Goal: Contribute content: Contribute content

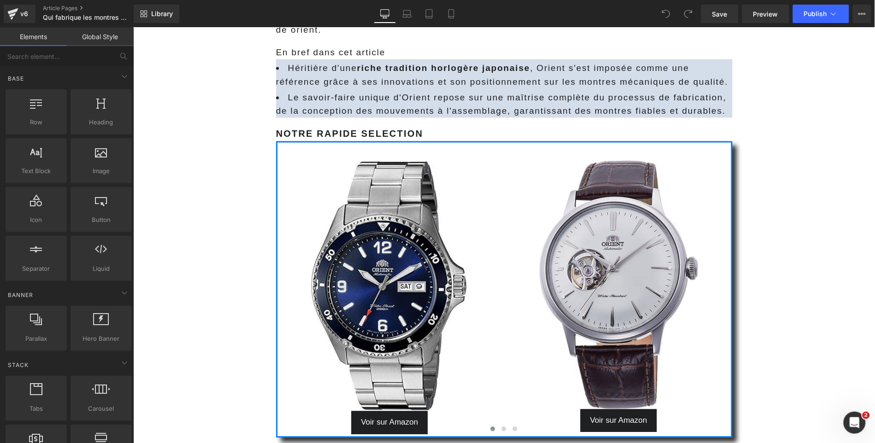
scroll to position [865, 0]
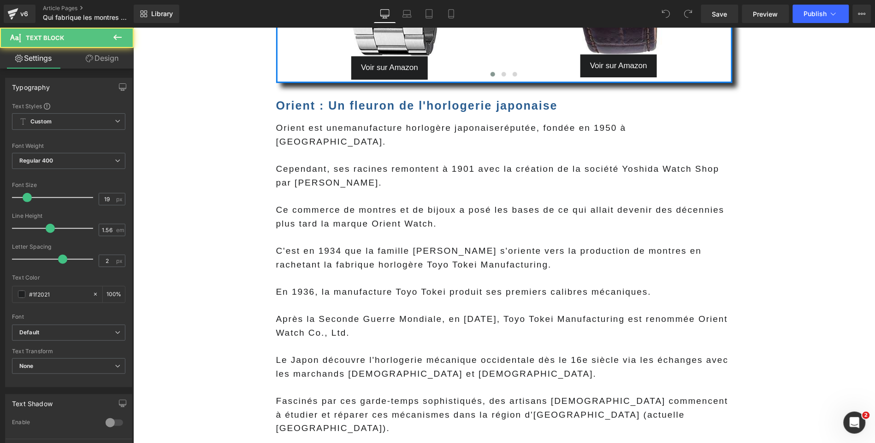
click at [407, 213] on div "Ce commerce de montres et de bijoux a posé les bases de ce qui allait devenir d…" at bounding box center [504, 216] width 456 height 27
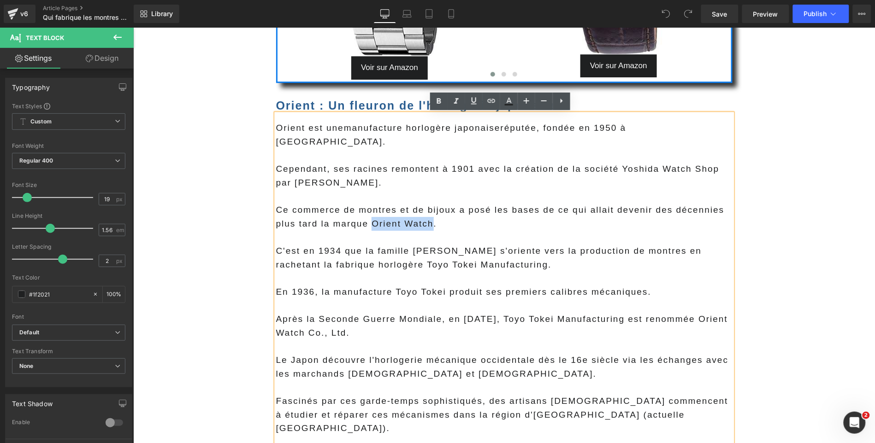
drag, startPoint x: 428, startPoint y: 211, endPoint x: 370, endPoint y: 210, distance: 58.5
click at [370, 210] on div "Ce commerce de montres et de bijoux a posé les bases de ce qui allait devenir d…" at bounding box center [504, 216] width 456 height 27
click at [492, 108] on link at bounding box center [492, 102] width 18 height 18
click at [424, 227] on input "text" at bounding box center [424, 229] width 142 height 23
paste input "https://marctissier.com/blogs/tests-avis-guides/on-a-teste-lorient-mako-ii-faa0…"
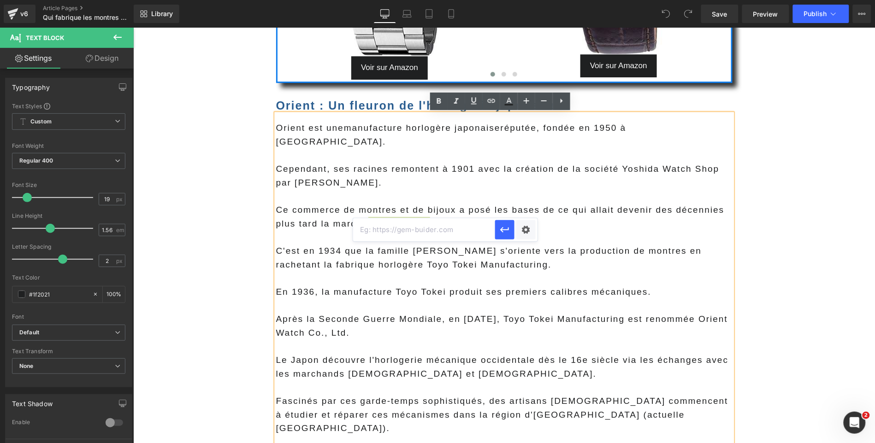
type input "https://marctissier.com/blogs/tests-avis-guides/on-a-teste-lorient-mako-ii-faa0…"
click at [529, 0] on div "Text Color Highlight Color #333333 Edit or remove link: Edit - Unlink - Cancel …" at bounding box center [437, 0] width 875 height 0
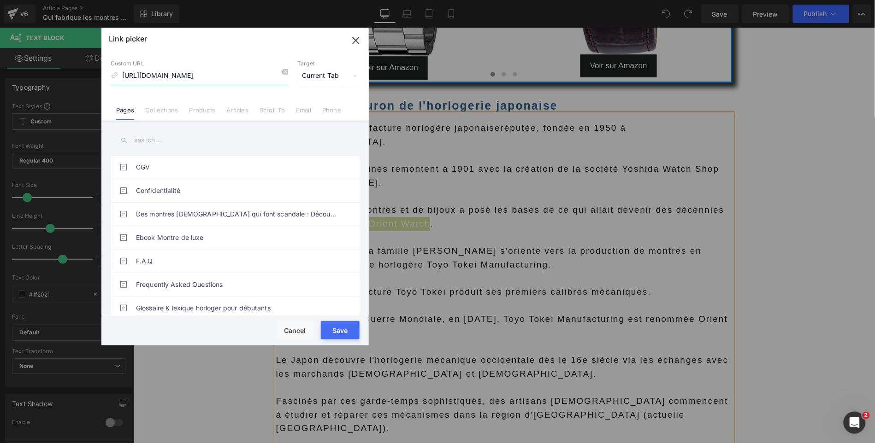
scroll to position [0, 258]
click at [329, 77] on span "Current Tab" at bounding box center [328, 76] width 62 height 18
click at [318, 109] on li "New Tab" at bounding box center [328, 109] width 71 height 16
click at [338, 330] on button "Save" at bounding box center [340, 330] width 39 height 18
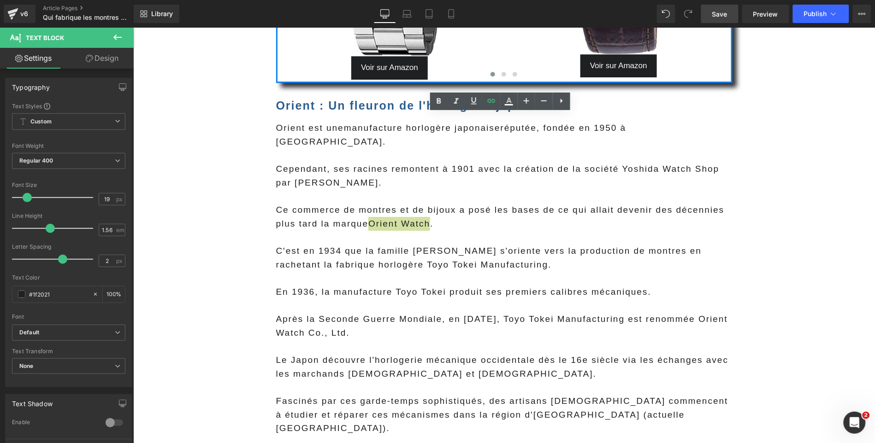
click at [716, 13] on span "Save" at bounding box center [719, 14] width 15 height 10
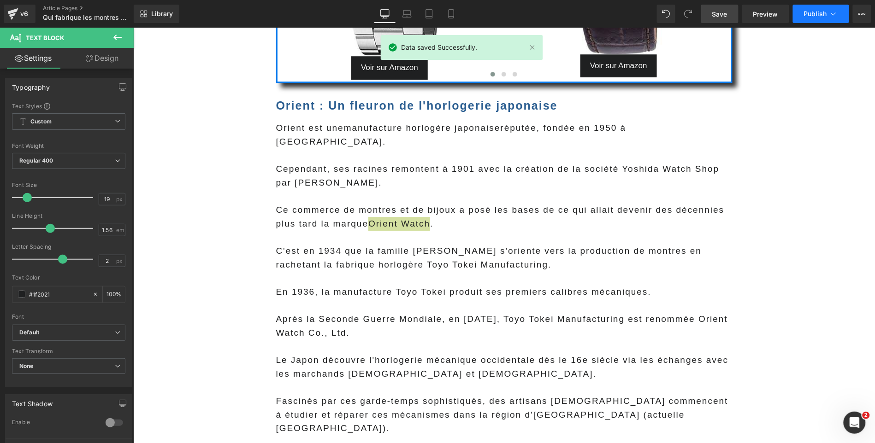
click at [831, 15] on icon at bounding box center [833, 13] width 9 height 9
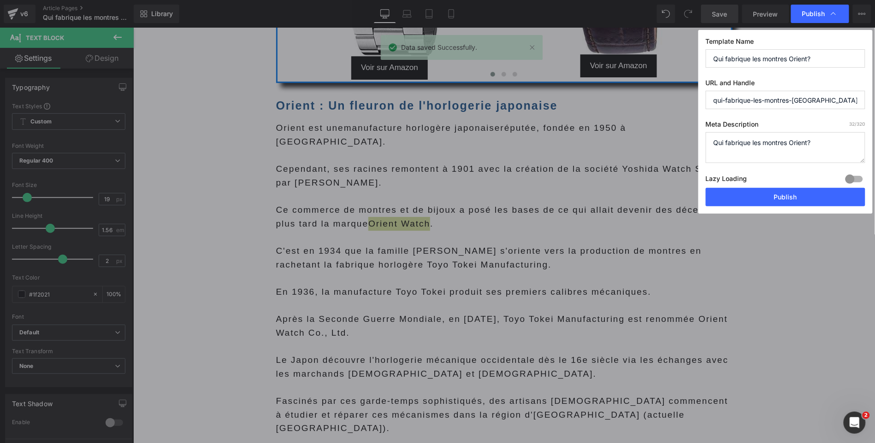
click at [859, 178] on div at bounding box center [854, 179] width 22 height 15
click at [852, 181] on div at bounding box center [854, 179] width 22 height 15
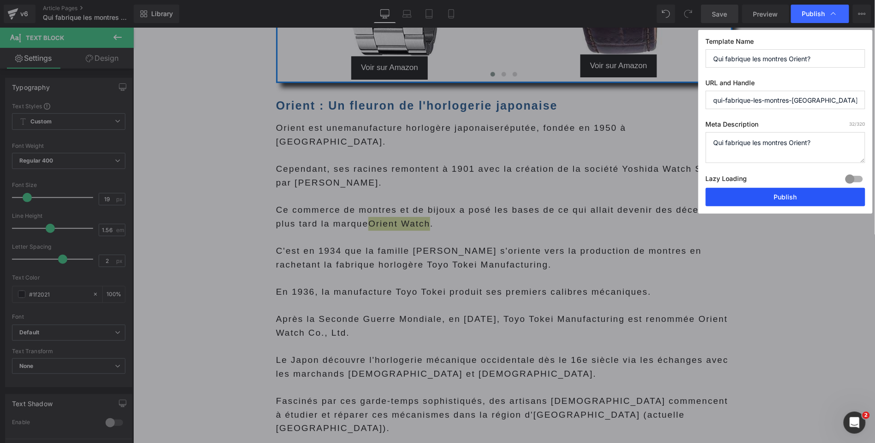
click at [816, 200] on button "Publish" at bounding box center [785, 197] width 159 height 18
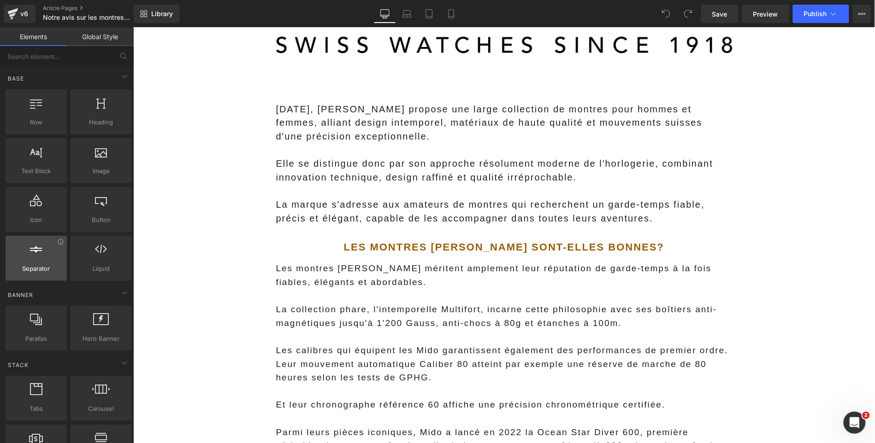
scroll to position [1333, 0]
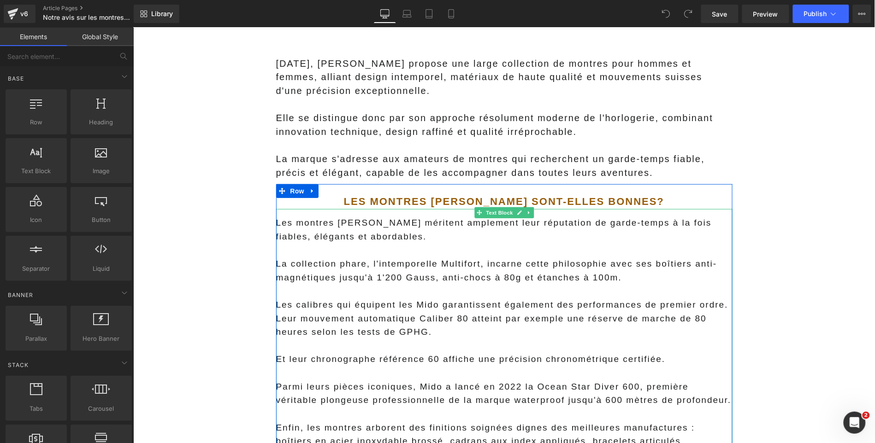
click at [416, 304] on div "Les calibres qui équipent les Mido garantissent également des performances de p…" at bounding box center [504, 318] width 456 height 41
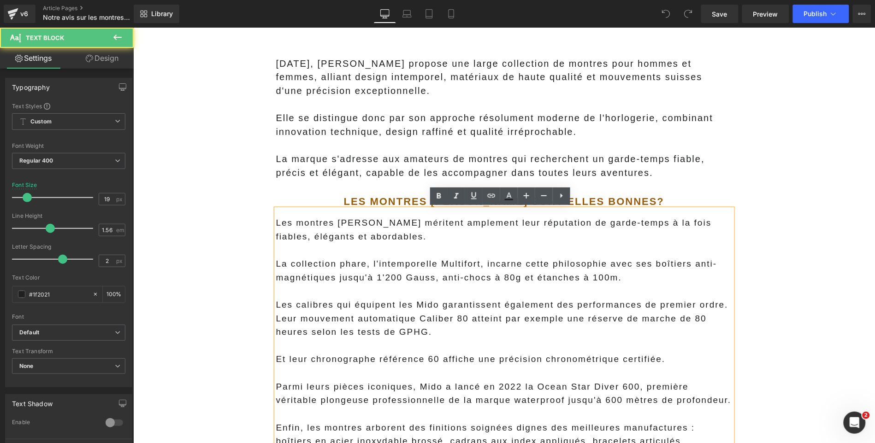
click at [414, 310] on div "Les calibres qui équipent les Mido garantissent également des performances de p…" at bounding box center [504, 318] width 456 height 41
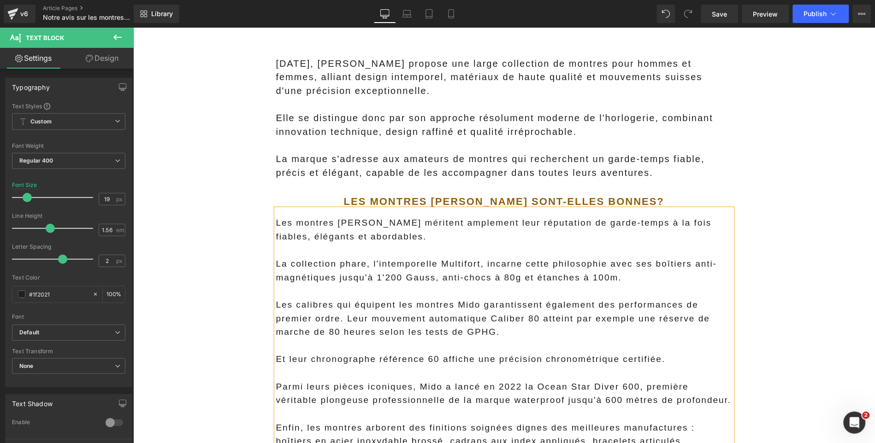
click at [478, 306] on div "Les calibres qui équipent les montres Mido garantissent également des performan…" at bounding box center [504, 318] width 456 height 41
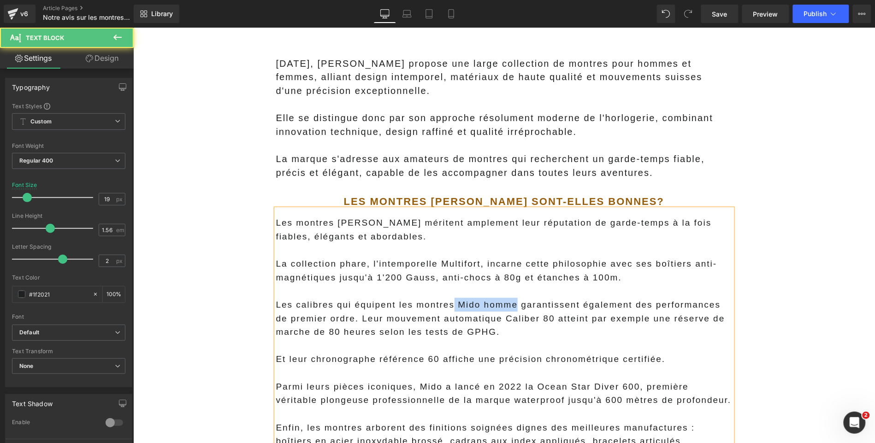
drag, startPoint x: 514, startPoint y: 305, endPoint x: 479, endPoint y: 211, distance: 100.3
click at [416, 306] on div "Les calibres qui équipent les montres Mido homme garantissent également des per…" at bounding box center [504, 318] width 456 height 41
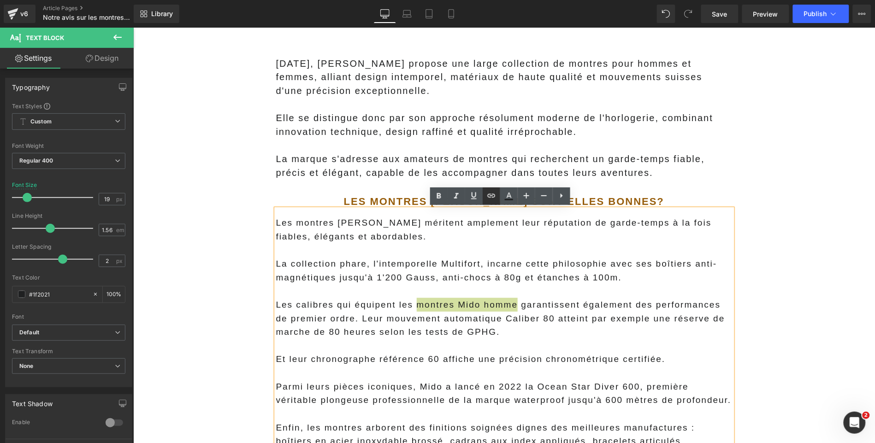
click at [495, 199] on icon at bounding box center [491, 195] width 11 height 11
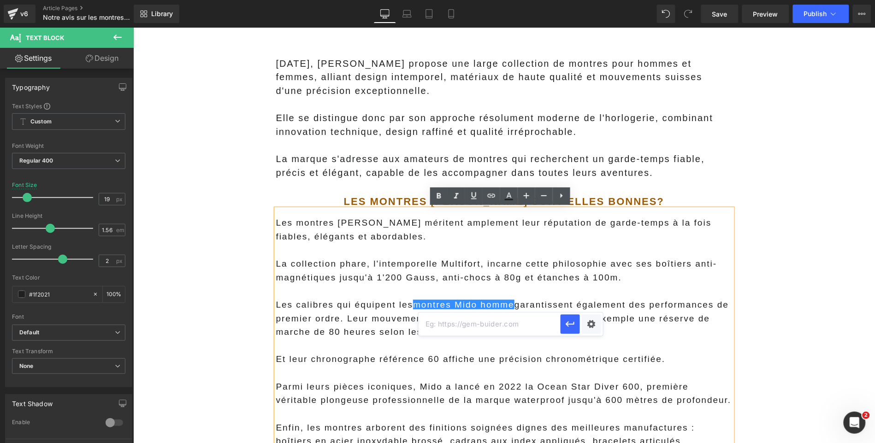
click at [459, 323] on input "text" at bounding box center [489, 324] width 142 height 23
paste input "https://marctissier.com/blogs/tests-avis-guides/on-a-teste-la-mido-ocean-star-2…"
type input "https://marctissier.com/blogs/tests-avis-guides/on-a-teste-la-mido-ocean-star-2…"
click at [586, 0] on div "Text Color Highlight Color #333333 Edit or remove link: Edit - Unlink - Cancel …" at bounding box center [437, 0] width 875 height 0
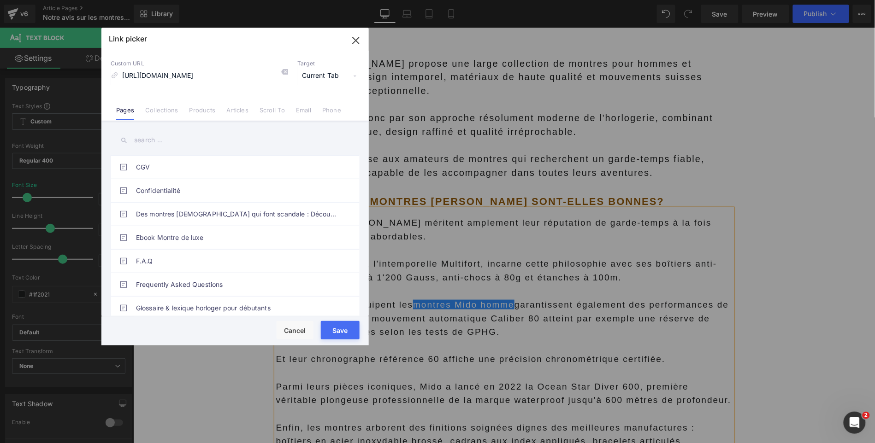
scroll to position [0, 0]
click at [322, 82] on span "Current Tab" at bounding box center [328, 76] width 62 height 18
click at [313, 112] on li "New Tab" at bounding box center [328, 109] width 71 height 16
click at [335, 339] on button "Save" at bounding box center [340, 330] width 39 height 18
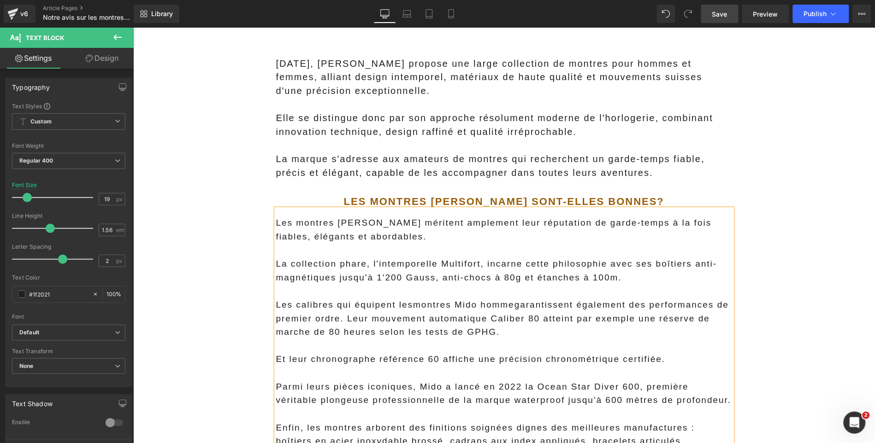
click at [718, 18] on link "Save" at bounding box center [719, 14] width 37 height 18
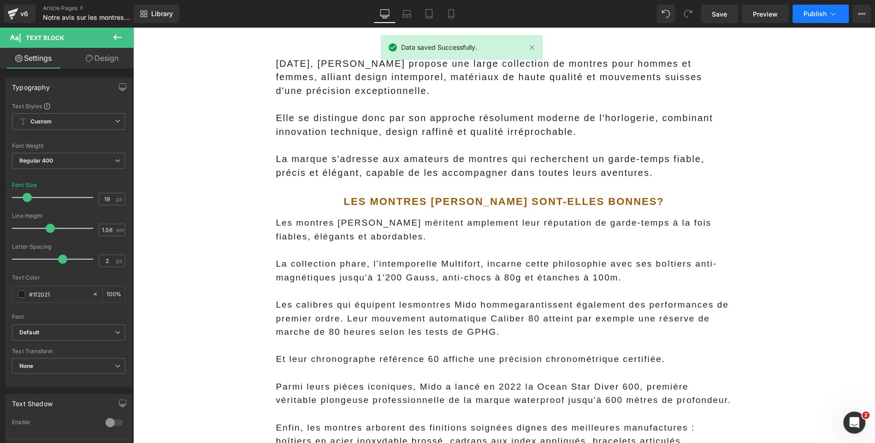
click at [829, 19] on button "Publish" at bounding box center [821, 14] width 56 height 18
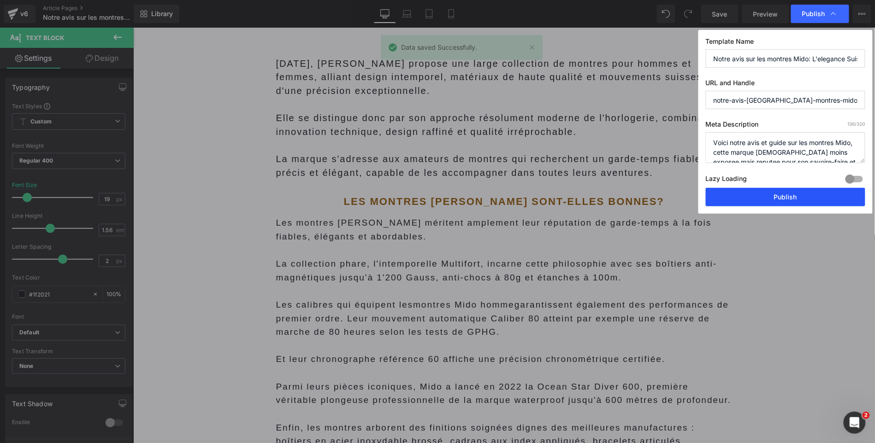
click at [783, 195] on button "Publish" at bounding box center [785, 197] width 159 height 18
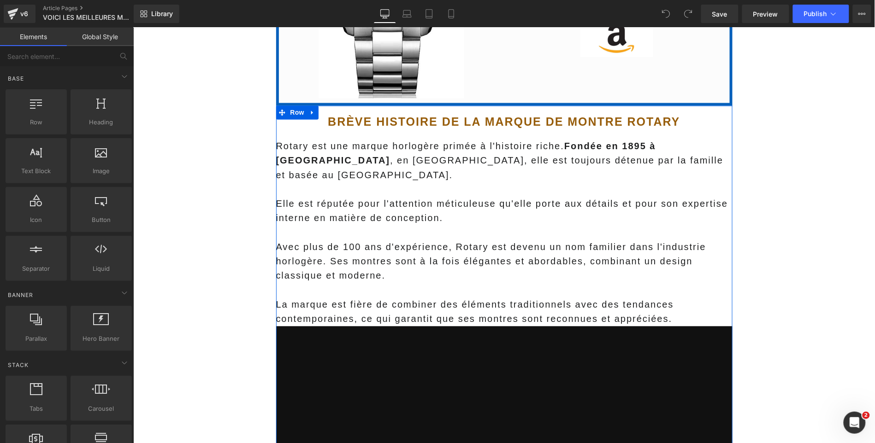
scroll to position [2231, 0]
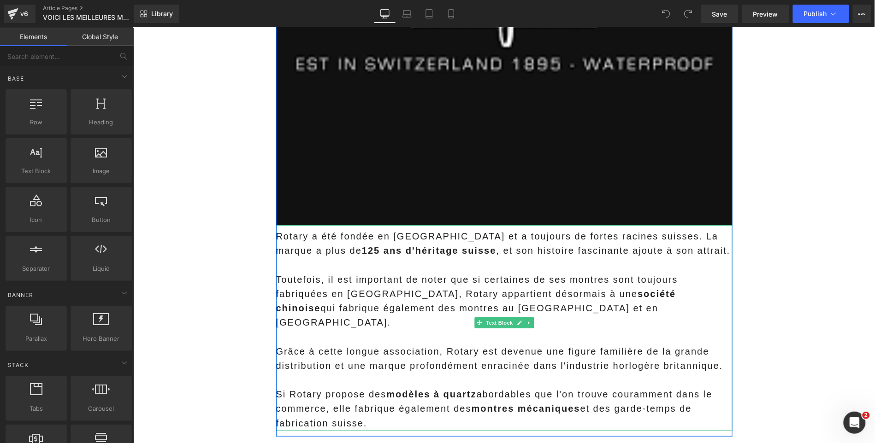
click at [481, 387] on p "Si Rotary propose des modèles à quartz abordables que l'on trouve couramment da…" at bounding box center [504, 408] width 456 height 43
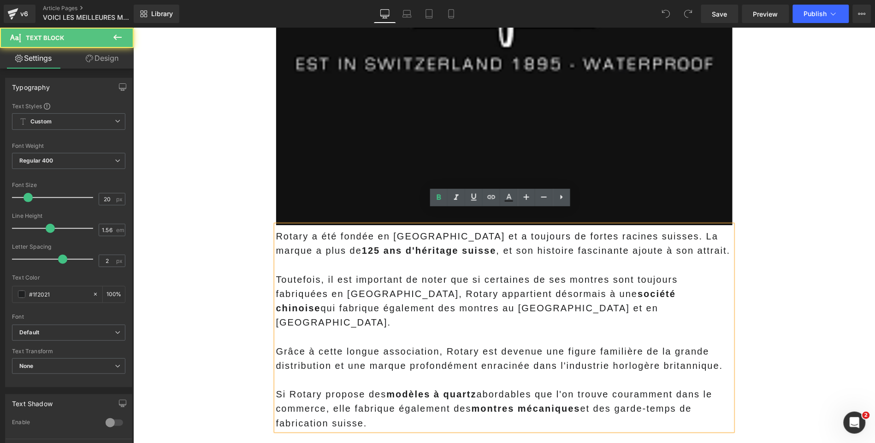
click at [480, 387] on p "Si Rotary propose des modèles à quartz abordables que l'on trouve couramment da…" at bounding box center [504, 408] width 456 height 43
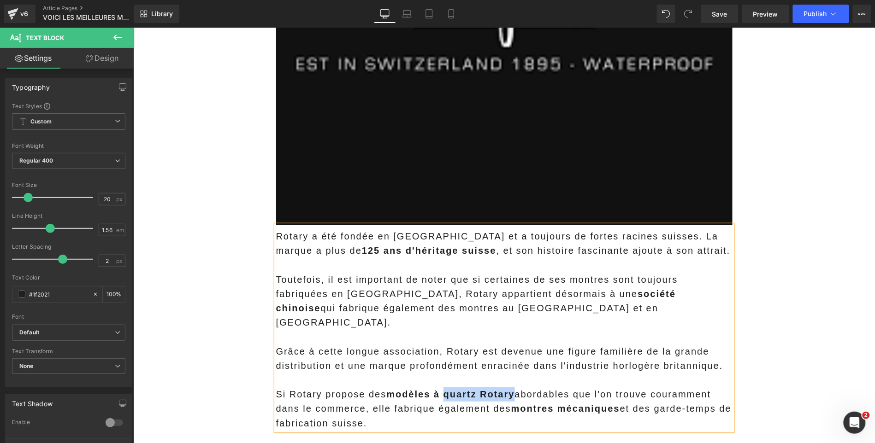
drag, startPoint x: 514, startPoint y: 370, endPoint x: 443, endPoint y: 365, distance: 71.1
click at [443, 387] on p "Si Rotary propose des modèles à quartz Rotary abordables que l'on trouve couram…" at bounding box center [504, 408] width 456 height 43
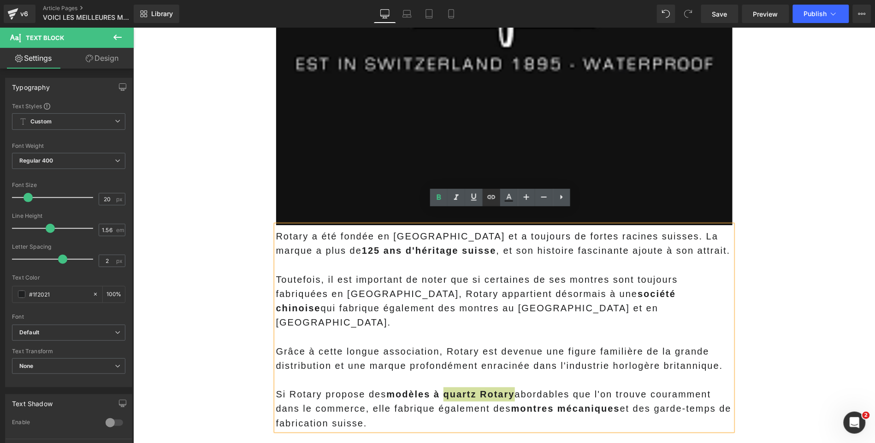
click at [492, 195] on icon at bounding box center [491, 197] width 11 height 11
click at [475, 380] on input "text" at bounding box center [505, 385] width 142 height 23
paste input "https://marctissier.com/blogs/tests-avis-guides/on-a-teste-la-rotary-oxford-gs0…"
type input "https://marctissier.com/blogs/tests-avis-guides/on-a-teste-la-rotary-oxford-gs0…"
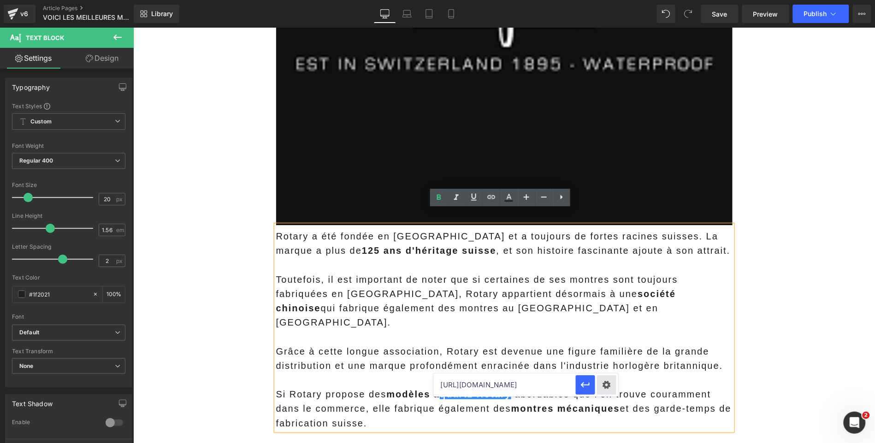
click at [605, 0] on div "Text Color Highlight Color #333333 Edit or remove link: Edit - Unlink - Cancel …" at bounding box center [437, 0] width 875 height 0
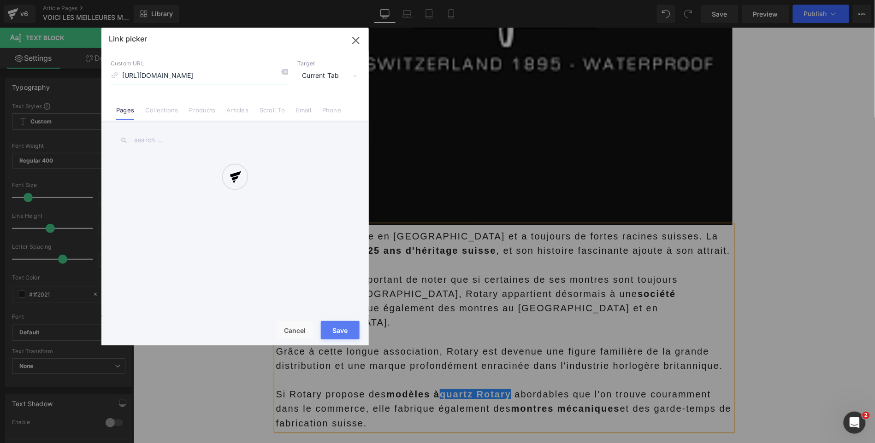
scroll to position [0, 265]
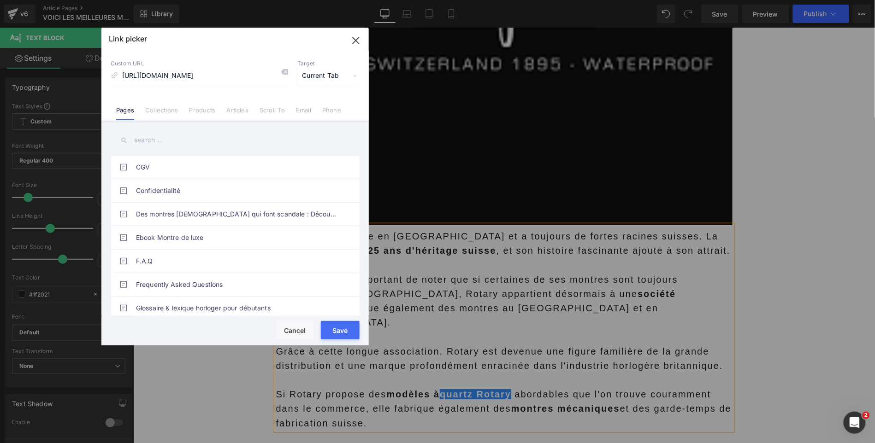
click at [330, 72] on span "Current Tab" at bounding box center [328, 76] width 62 height 18
click at [313, 106] on li "New Tab" at bounding box center [328, 109] width 71 height 16
click at [330, 330] on button "Save" at bounding box center [340, 330] width 39 height 18
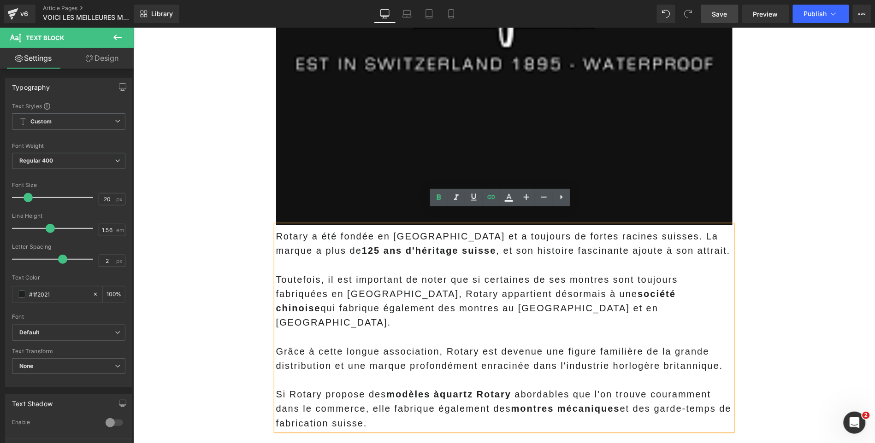
click at [729, 13] on link "Save" at bounding box center [719, 14] width 37 height 18
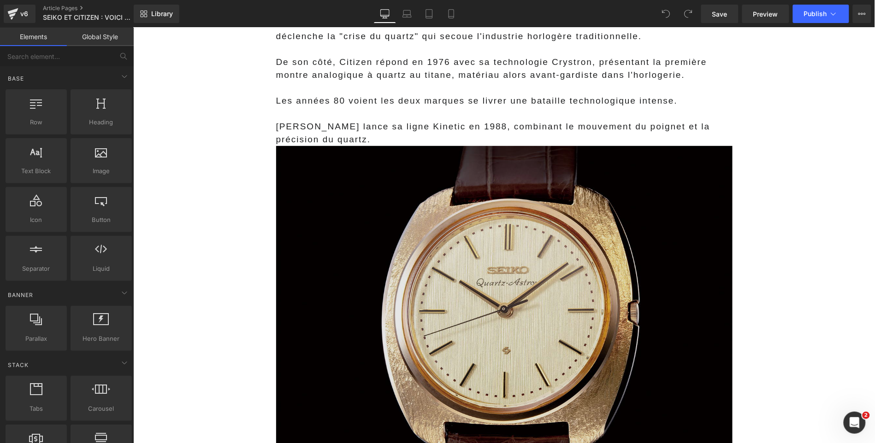
scroll to position [1220, 0]
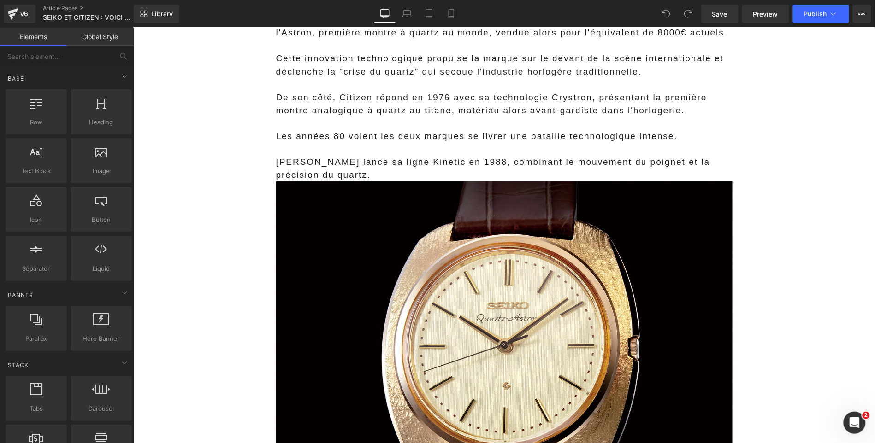
click at [378, 134] on span "Les années 80 voient les deux marques se livrer une bataille technologique inte…" at bounding box center [477, 136] width 402 height 10
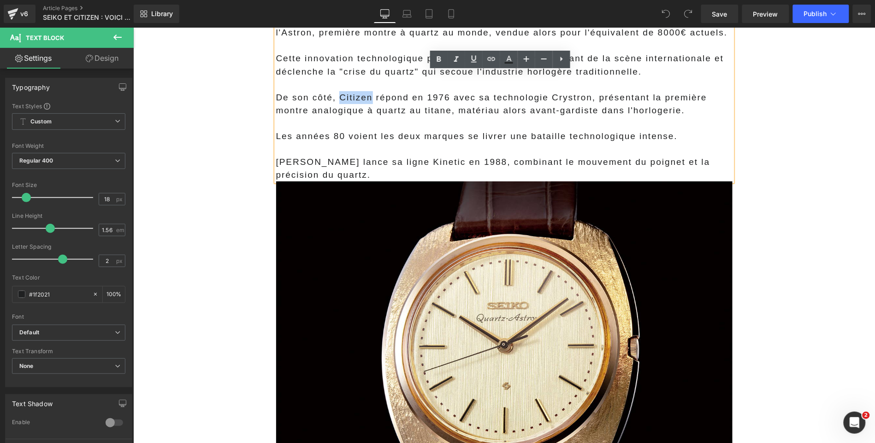
drag, startPoint x: 370, startPoint y: 100, endPoint x: 337, endPoint y: 94, distance: 33.4
click at [337, 94] on span "De son côté, Citizen répond en 1976 avec sa technologie Crystron, présentant la…" at bounding box center [491, 103] width 431 height 23
click at [490, 55] on icon at bounding box center [491, 58] width 11 height 11
click at [383, 124] on input "text" at bounding box center [377, 118] width 142 height 23
paste input "https://marctissier.com/blogs/tests-avis-guides/on-a-teste-la-citizen-ny0040-09…"
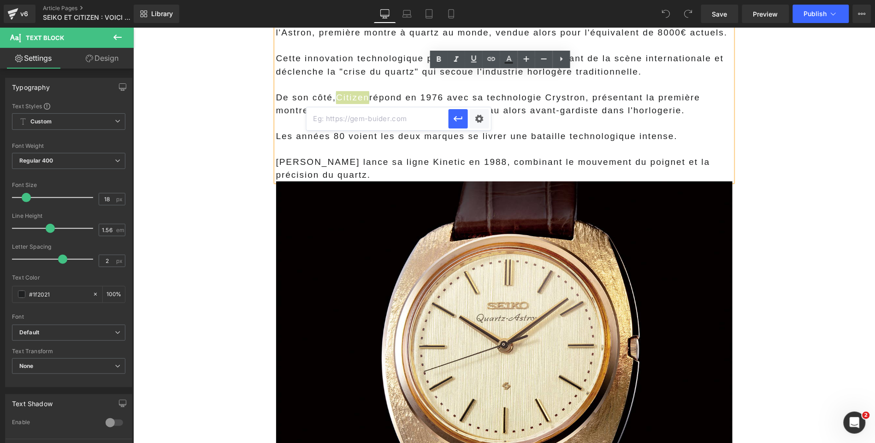
type input "https://marctissier.com/blogs/tests-avis-guides/on-a-teste-la-citizen-ny0040-09…"
click at [477, 0] on div "Text Color Highlight Color #333333 Edit or remove link: Edit - Unlink - Cancel …" at bounding box center [437, 0] width 875 height 0
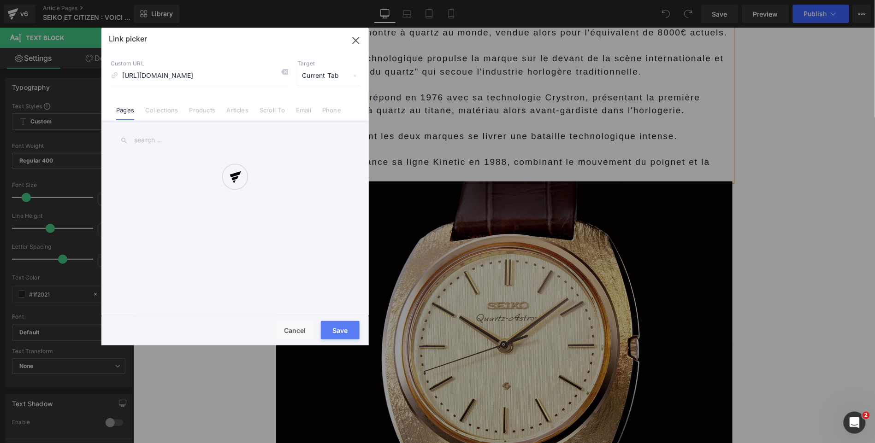
scroll to position [0, 272]
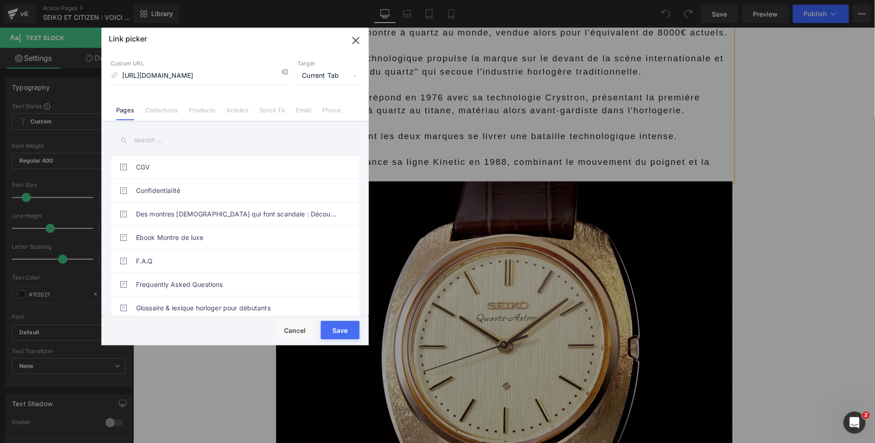
click at [324, 77] on span "Current Tab" at bounding box center [328, 76] width 62 height 18
click at [305, 111] on li "New Tab" at bounding box center [328, 109] width 71 height 16
click at [335, 338] on button "Save" at bounding box center [340, 330] width 39 height 18
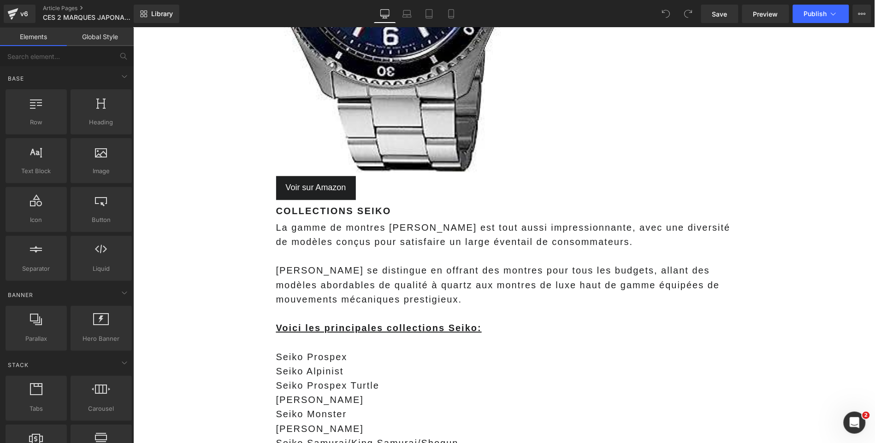
scroll to position [3056, 0]
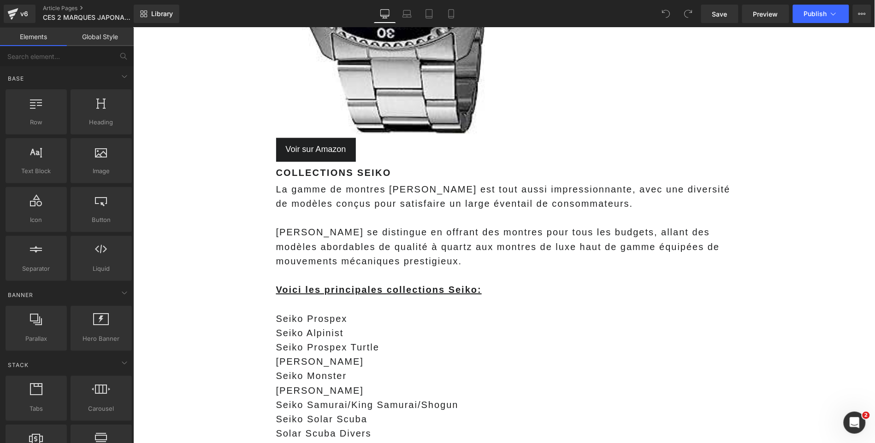
click at [227, 284] on main "Image Les montres Orient et Seiko sont deux noms emblématiques de l' industrie …" at bounding box center [504, 369] width 742 height 6648
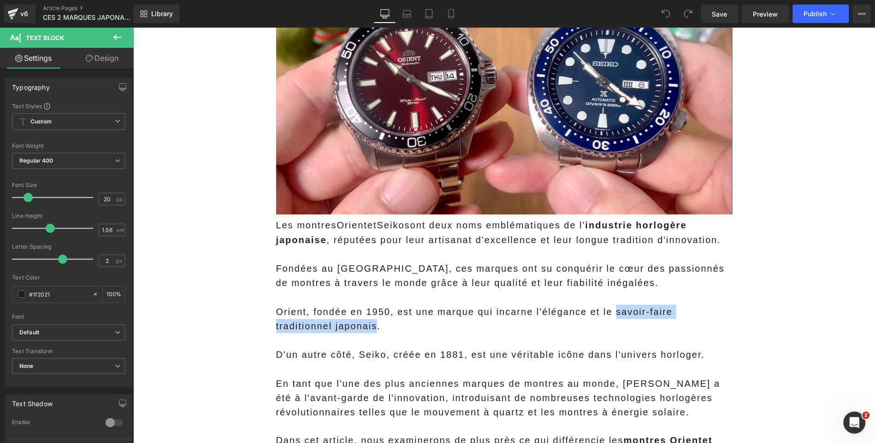
drag, startPoint x: 372, startPoint y: 323, endPoint x: 611, endPoint y: 304, distance: 239.9
click at [611, 305] on p "Orient, fondée en 1950, est une marque qui incarne l'élégance et le savoir-fair…" at bounding box center [504, 319] width 456 height 29
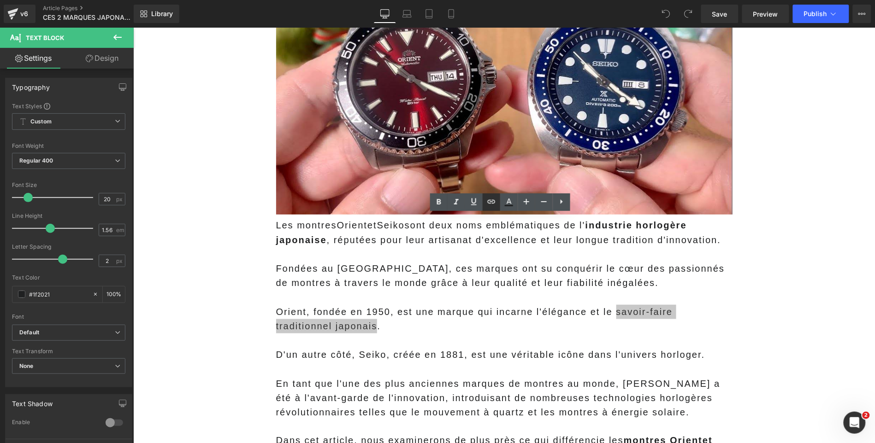
click at [495, 206] on icon at bounding box center [491, 201] width 11 height 11
click at [463, 347] on input "text" at bounding box center [495, 342] width 142 height 23
paste input "https://marctissier.com/blogs/tests-avis-guides/on-a-teste-la-citizen-tsuyosa-n…"
type input "https://marctissier.com/blogs/tests-avis-guides/on-a-teste-la-citizen-tsuyosa-n…"
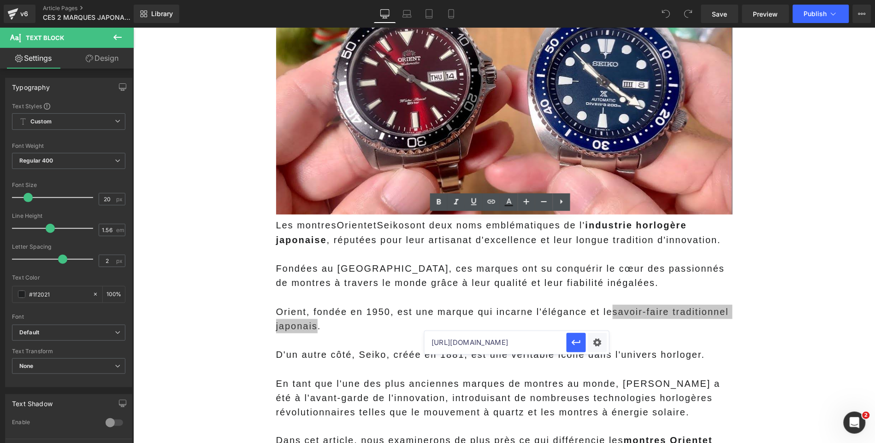
scroll to position [0, 366]
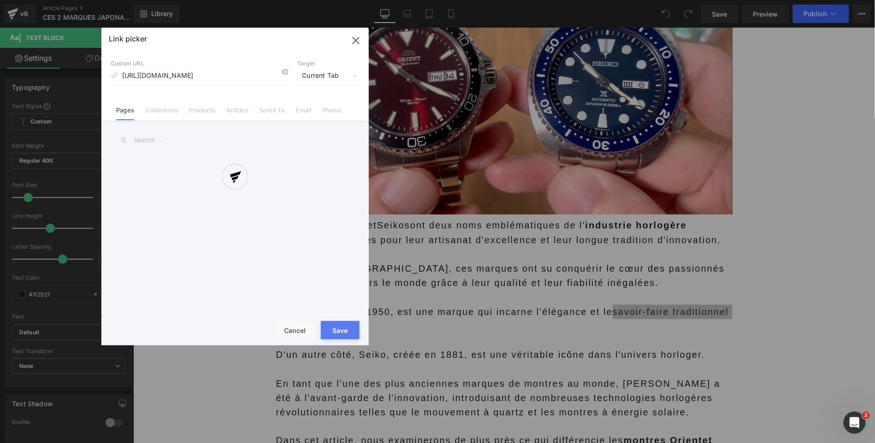
click at [595, 0] on div "Text Color Highlight Color #333333 Edit or remove link: Edit - Unlink - Cancel …" at bounding box center [437, 0] width 875 height 0
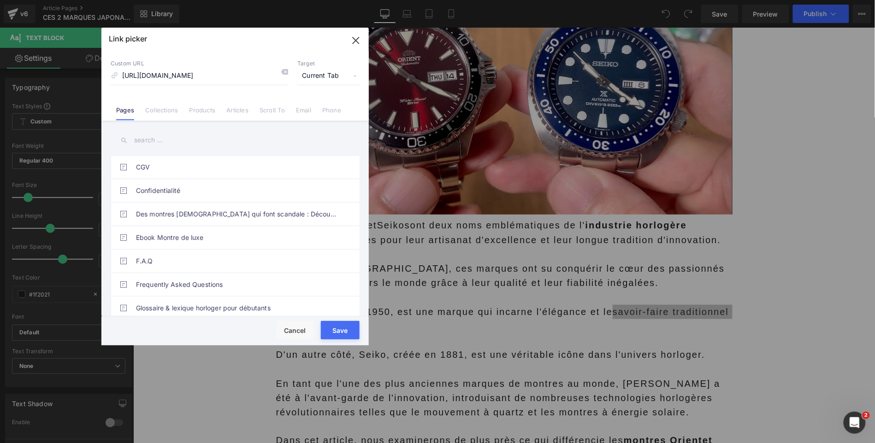
click at [340, 77] on span "Current Tab" at bounding box center [328, 76] width 62 height 18
click at [327, 110] on li "New Tab" at bounding box center [328, 109] width 71 height 16
click at [335, 330] on button "Save" at bounding box center [340, 330] width 39 height 18
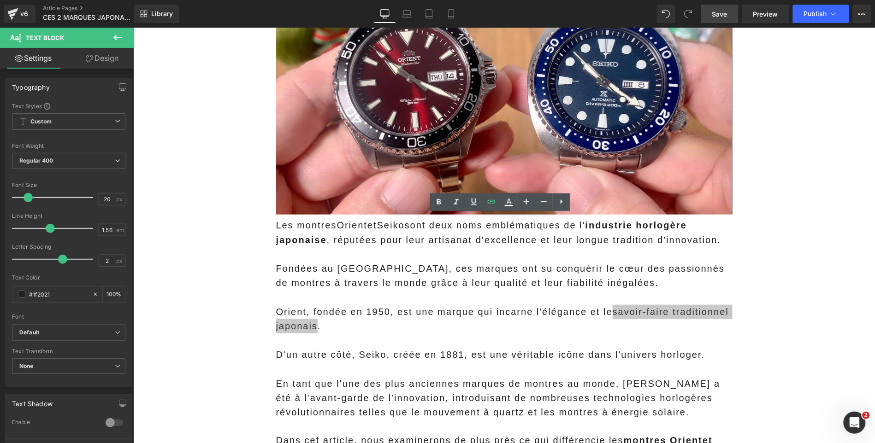
click at [726, 18] on span "Save" at bounding box center [719, 14] width 15 height 10
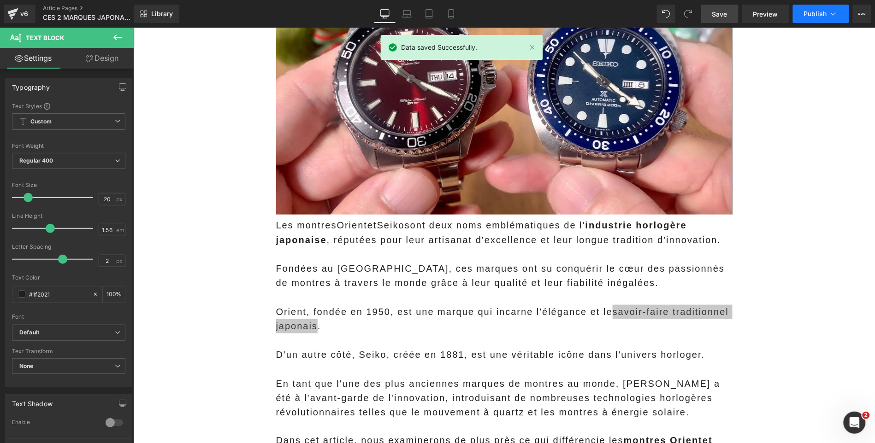
click at [829, 18] on button "Publish" at bounding box center [821, 14] width 56 height 18
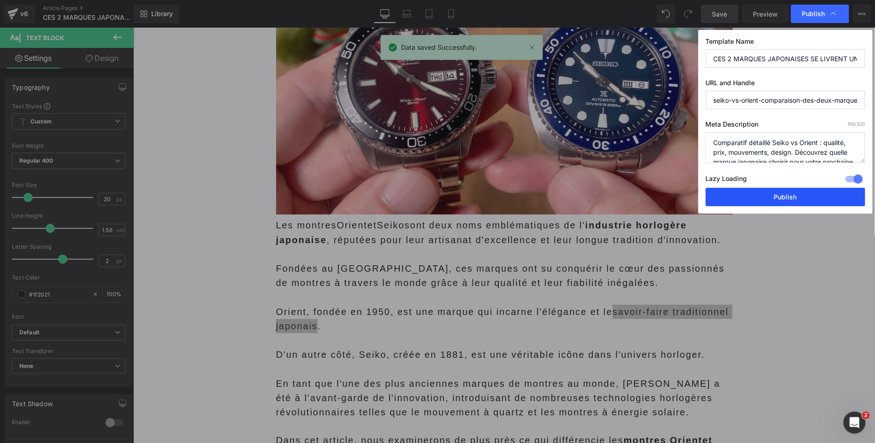
click at [761, 196] on button "Publish" at bounding box center [785, 197] width 159 height 18
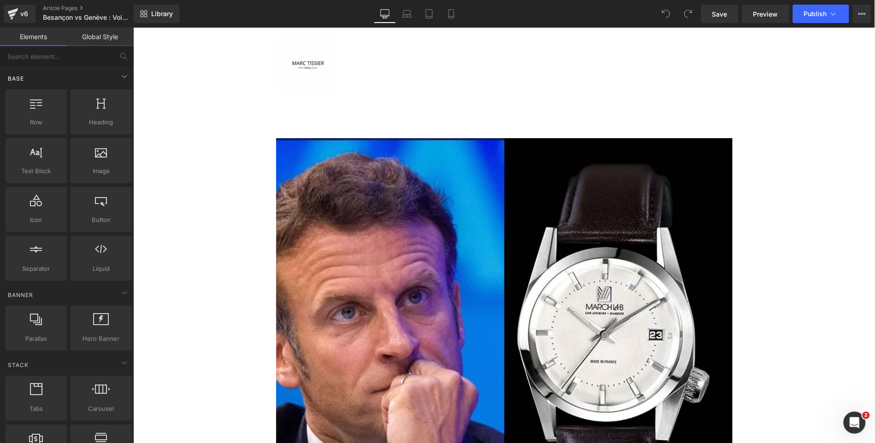
scroll to position [546, 0]
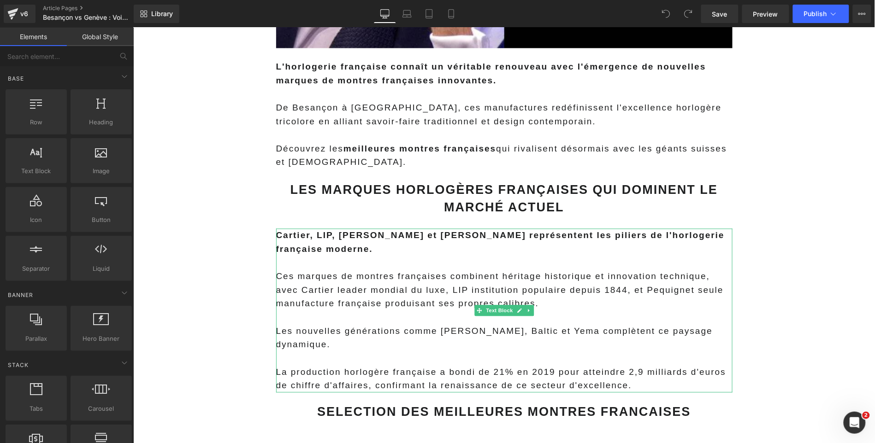
click at [434, 288] on span "Ces marques de montres françaises combinent héritage historique et innovation t…" at bounding box center [499, 289] width 447 height 37
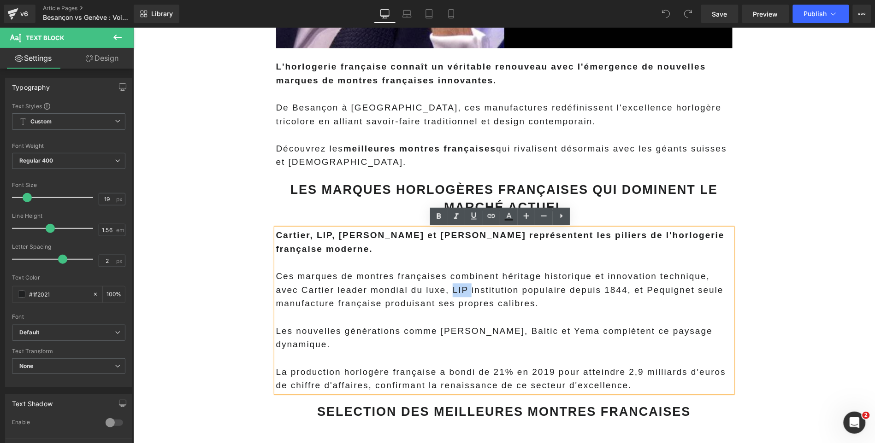
drag, startPoint x: 465, startPoint y: 288, endPoint x: 450, endPoint y: 288, distance: 15.2
click at [450, 288] on span "Ces marques de montres françaises combinent héritage historique et innovation t…" at bounding box center [499, 289] width 447 height 37
click at [489, 221] on icon at bounding box center [491, 216] width 11 height 11
click at [477, 307] on input "text" at bounding box center [483, 310] width 142 height 23
paste input "https://marctissier.com/blogs/tests-avis-guides/on-a-teste-la-lip-churchill-t24…"
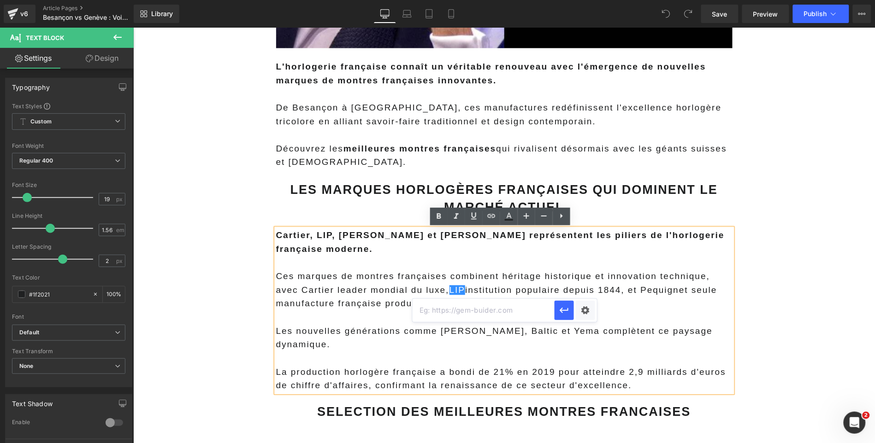
type input "https://marctissier.com/blogs/tests-avis-guides/on-a-teste-la-lip-churchill-t24…"
click at [579, 0] on div "Text Color Highlight Color #333333 Edit or remove link: Edit - Unlink - Cancel …" at bounding box center [437, 0] width 875 height 0
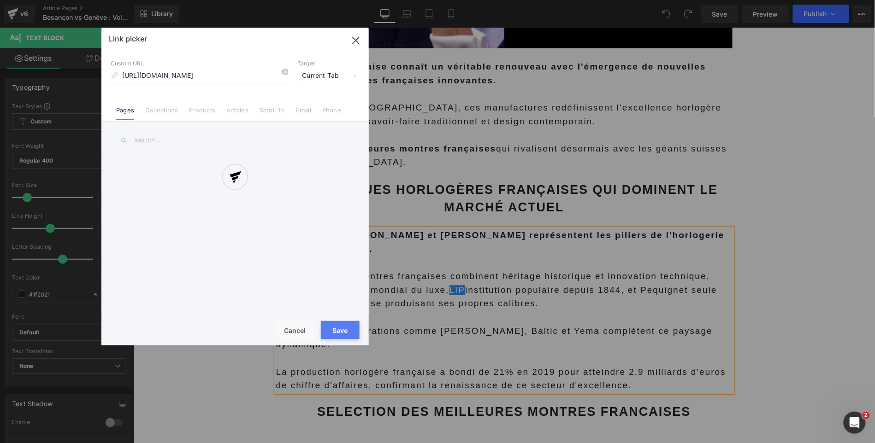
scroll to position [0, 220]
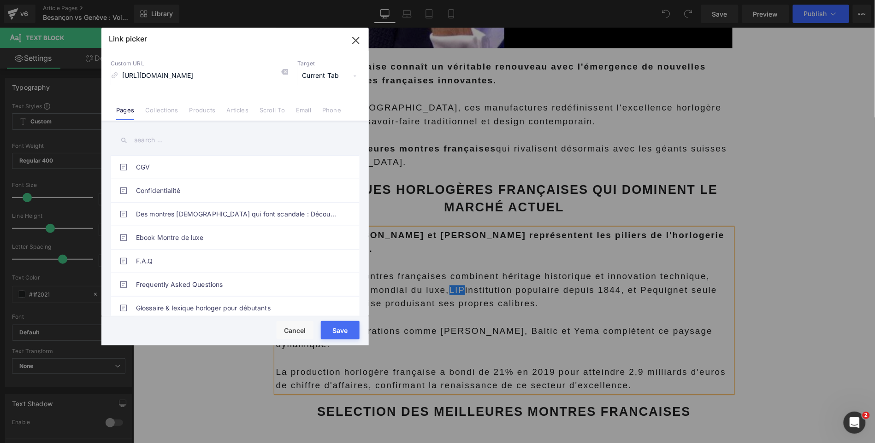
click at [322, 77] on span "Current Tab" at bounding box center [328, 76] width 62 height 18
click at [316, 107] on li "New Tab" at bounding box center [328, 109] width 71 height 16
click at [330, 330] on button "Save" at bounding box center [340, 330] width 39 height 18
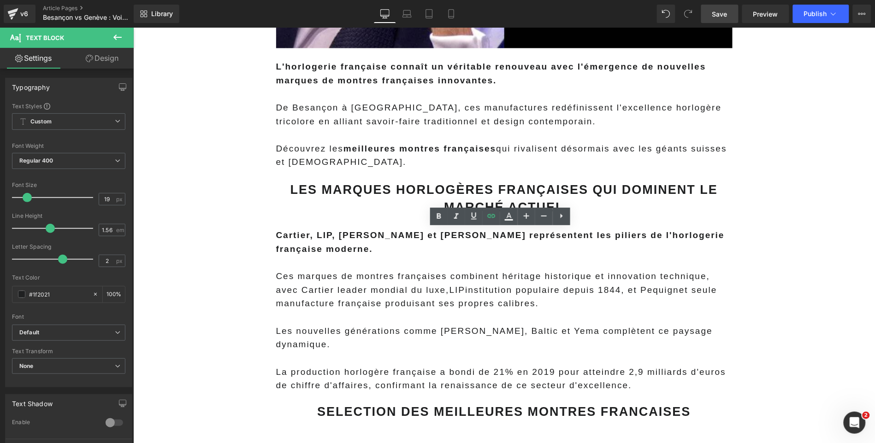
click at [722, 12] on span "Save" at bounding box center [719, 14] width 15 height 10
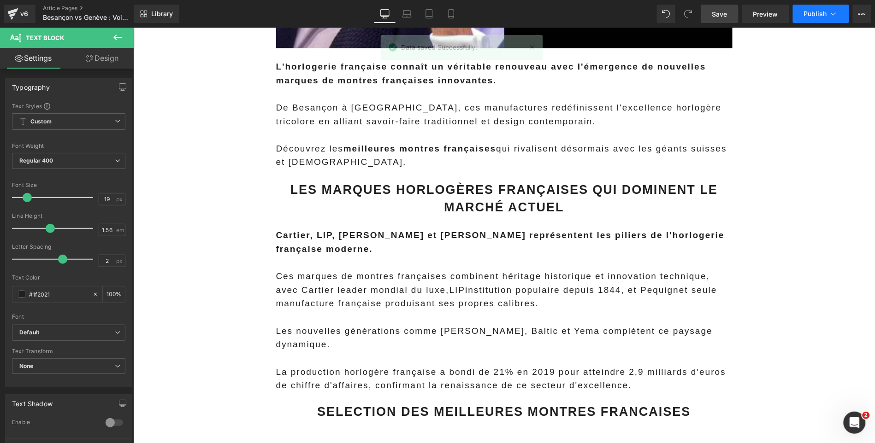
click at [834, 17] on icon at bounding box center [833, 13] width 9 height 9
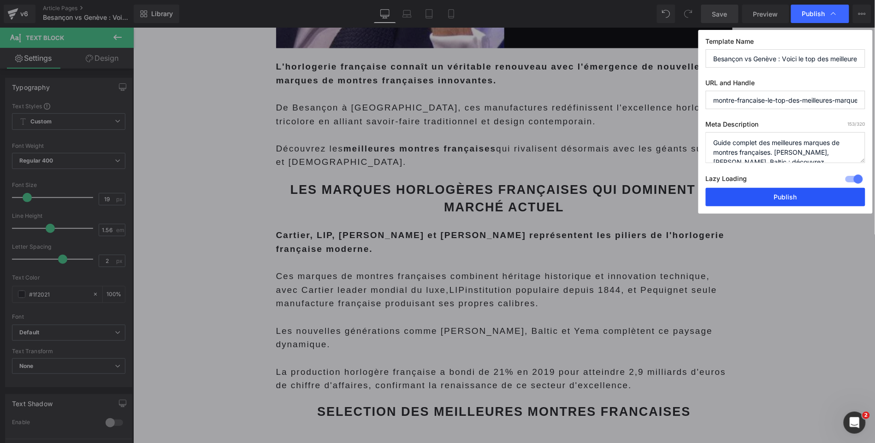
click at [795, 197] on button "Publish" at bounding box center [785, 197] width 159 height 18
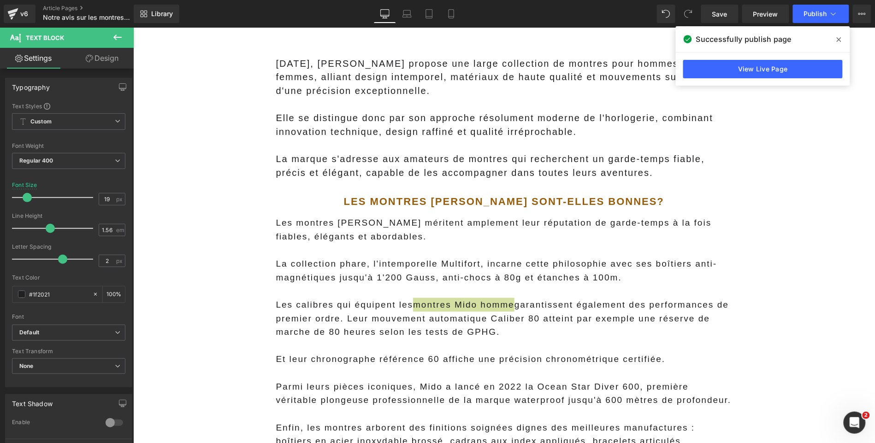
scroll to position [1333, 0]
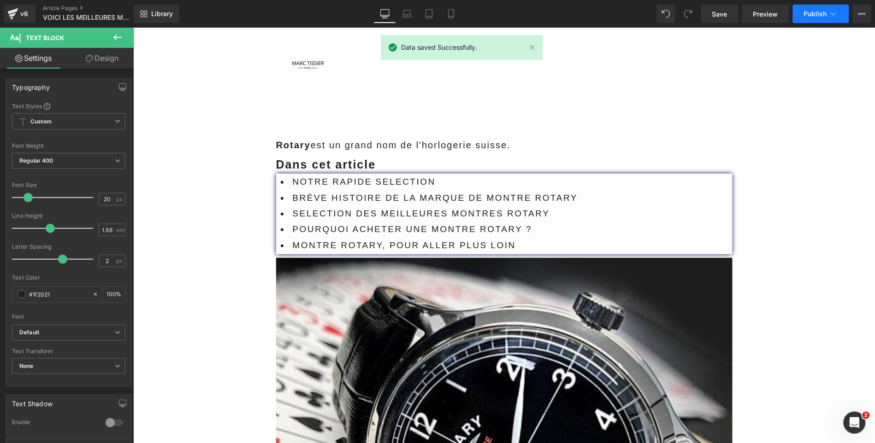
click at [824, 17] on span "Publish" at bounding box center [815, 13] width 23 height 7
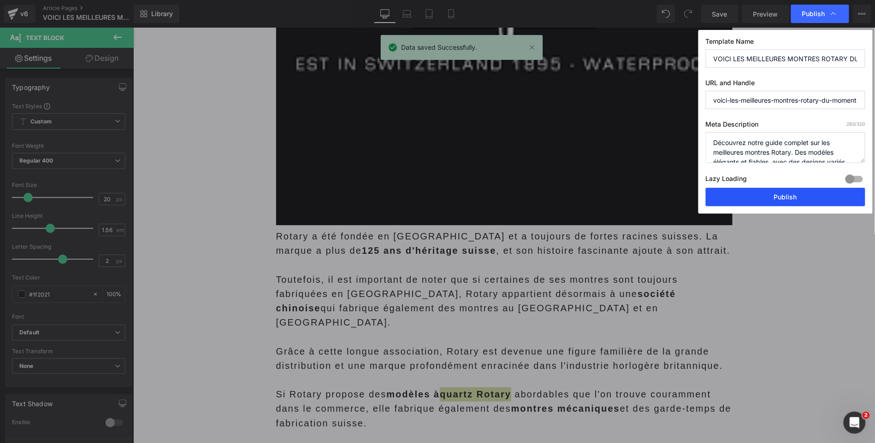
click at [770, 194] on button "Publish" at bounding box center [785, 197] width 159 height 18
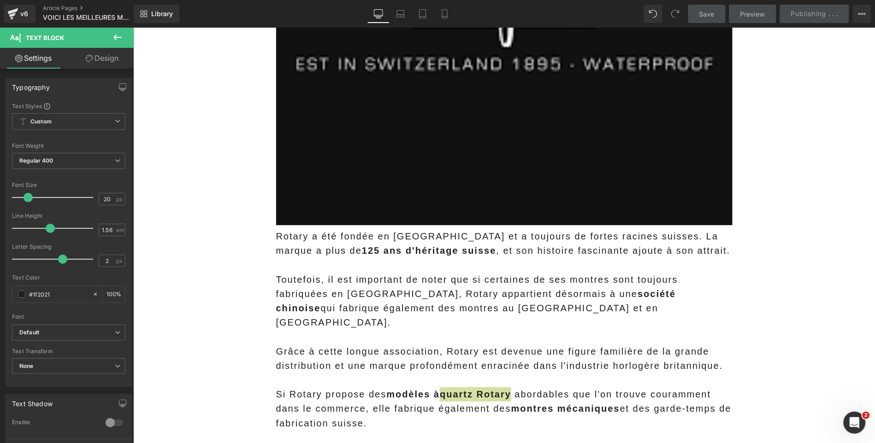
scroll to position [2231, 0]
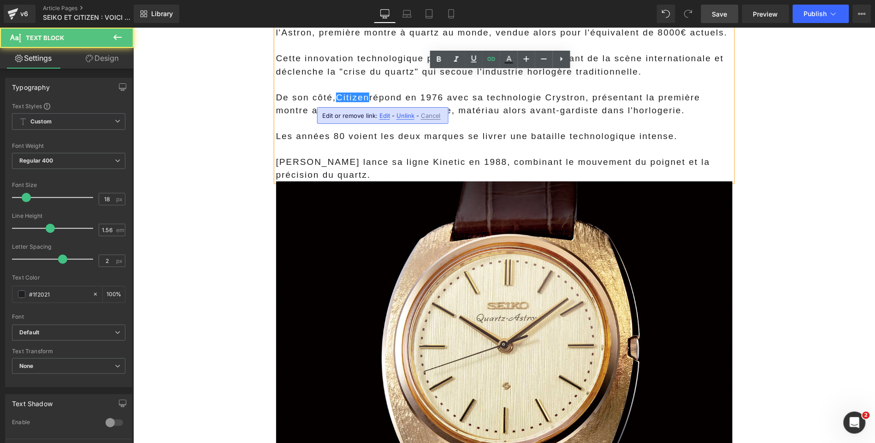
scroll to position [1220, 0]
click at [720, 21] on link "Save" at bounding box center [719, 14] width 37 height 18
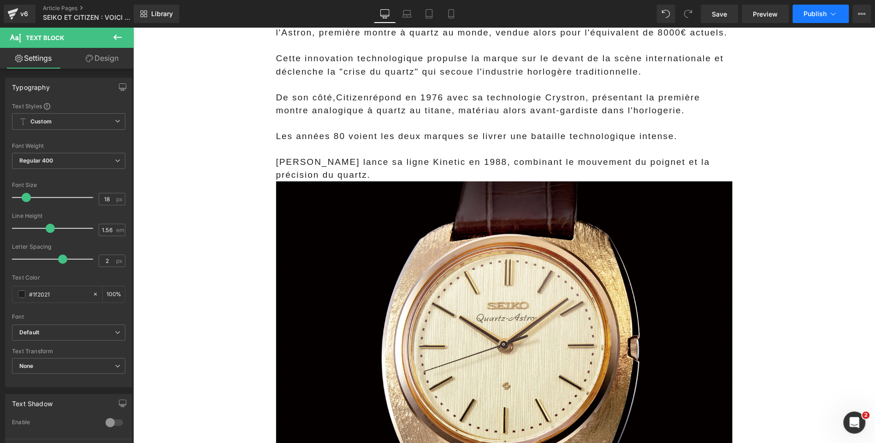
click at [829, 12] on icon at bounding box center [833, 13] width 9 height 9
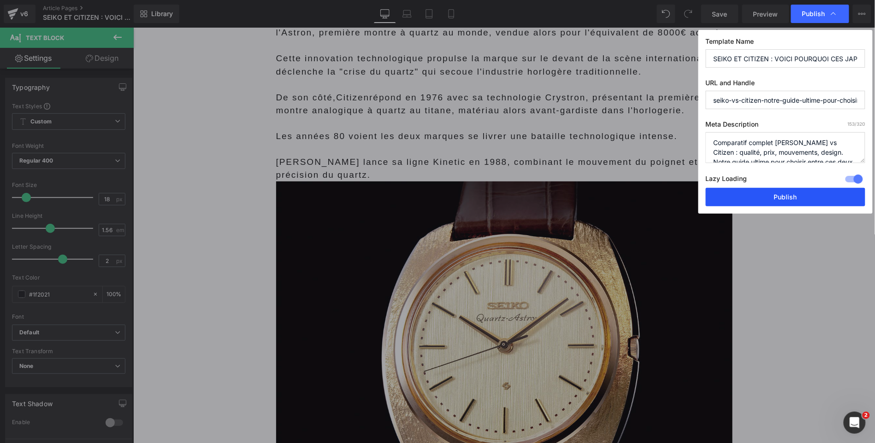
click at [784, 197] on button "Publish" at bounding box center [785, 197] width 159 height 18
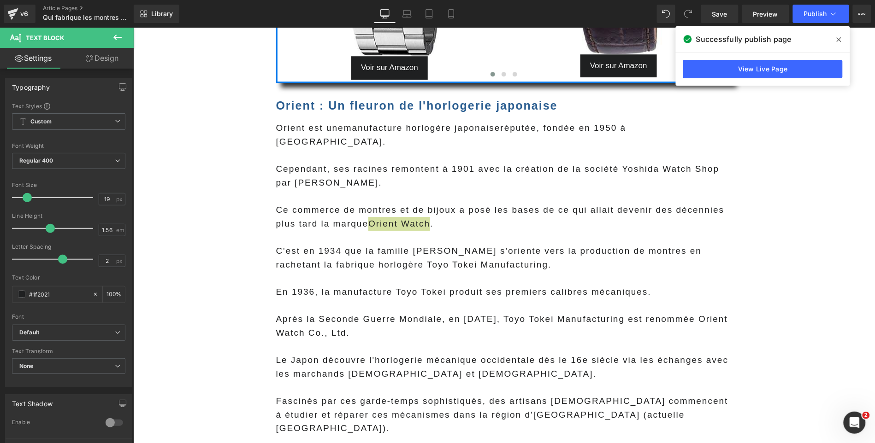
scroll to position [865, 0]
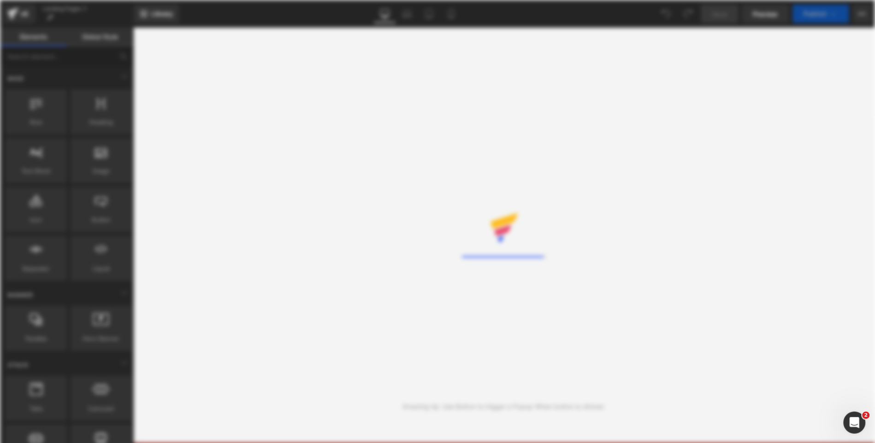
click at [249, 138] on div "Rendering Content" at bounding box center [437, 221] width 875 height 443
click at [245, 106] on div "Rendering Content" at bounding box center [437, 221] width 875 height 443
click at [244, 98] on div "Rendering Content" at bounding box center [437, 221] width 875 height 443
click at [592, 197] on div "Rendering Content" at bounding box center [437, 221] width 875 height 443
click at [530, 204] on div "Rendering Content" at bounding box center [437, 221] width 875 height 443
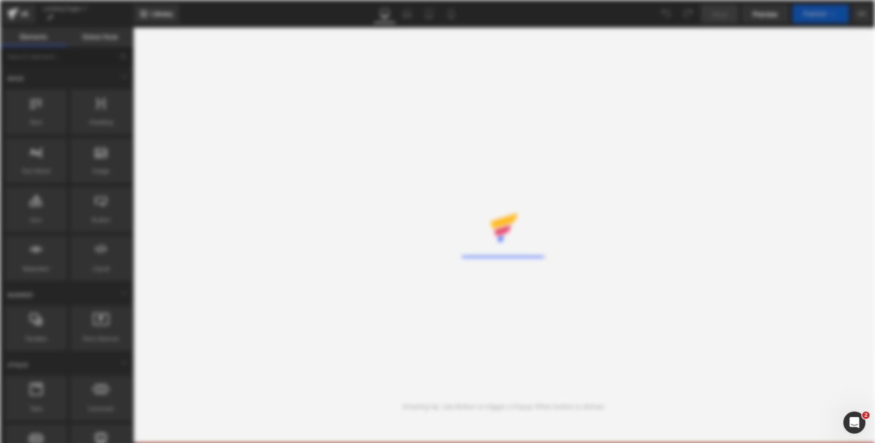
click at [530, 203] on div "Rendering Content" at bounding box center [437, 221] width 875 height 443
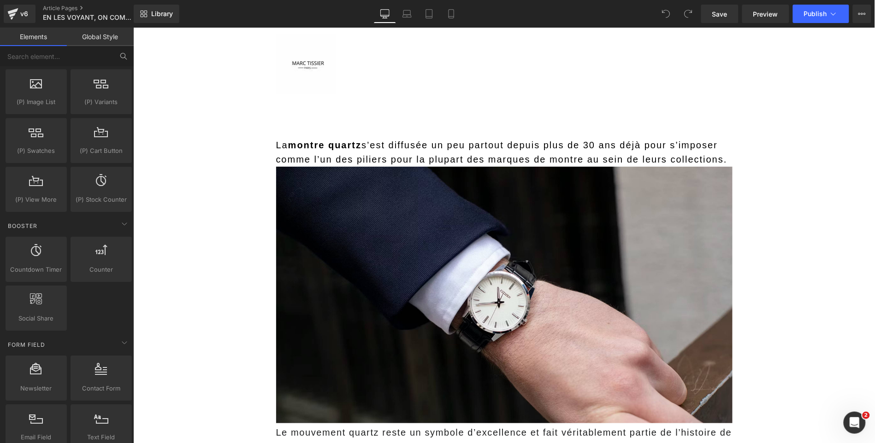
scroll to position [271, 0]
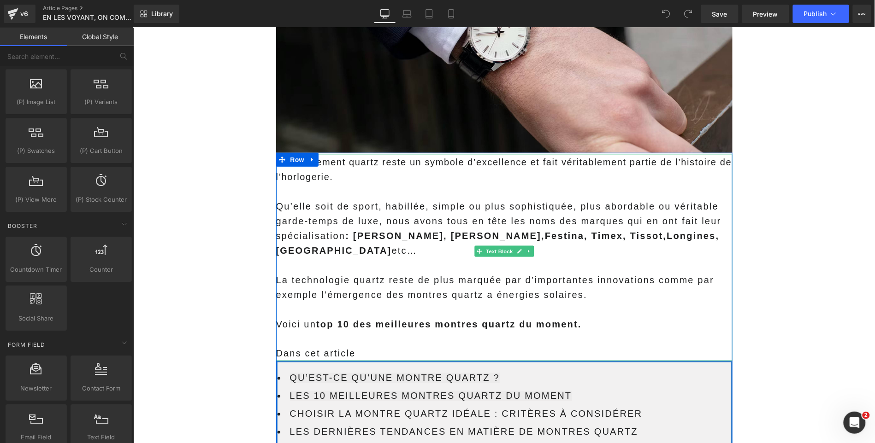
click at [490, 237] on strong ": Casio, Seiko, Festina , Timex, Tissot, Longines , Hamilton" at bounding box center [497, 242] width 443 height 25
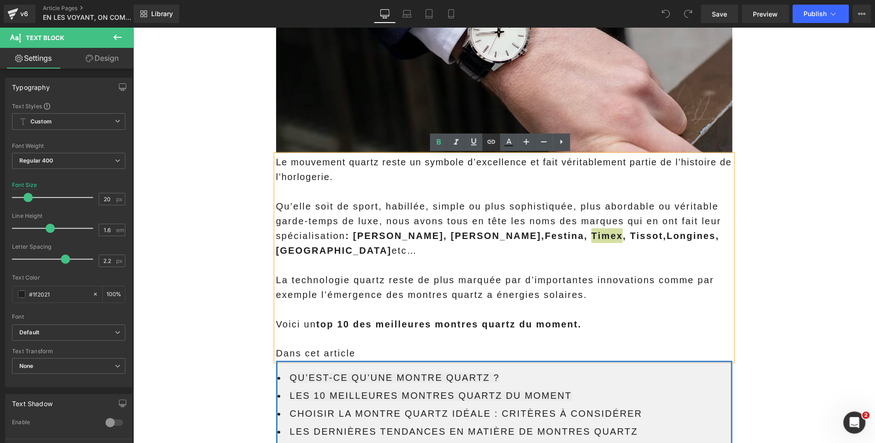
click at [491, 149] on link at bounding box center [492, 143] width 18 height 18
click at [482, 258] on input "text" at bounding box center [514, 256] width 142 height 23
paste input "[URL][DOMAIN_NAME]"
type input "[URL][DOMAIN_NAME]"
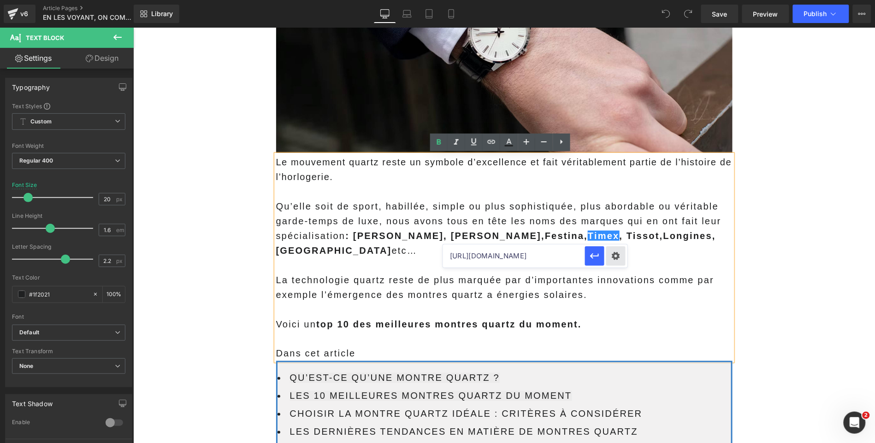
click at [616, 0] on div "Text Color Highlight Color #333333 Edit or remove link: Edit - Unlink - Cancel …" at bounding box center [437, 0] width 875 height 0
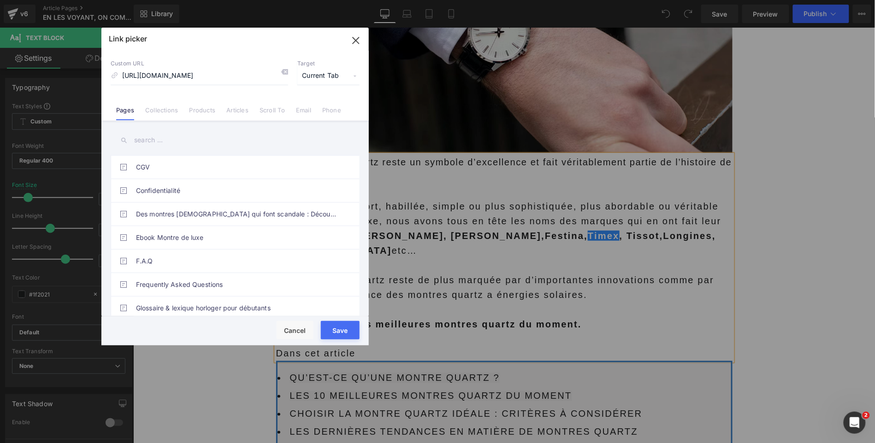
scroll to position [0, 0]
click at [317, 77] on span "Current Tab" at bounding box center [328, 76] width 62 height 18
click at [311, 106] on li "New Tab" at bounding box center [328, 109] width 71 height 16
click at [330, 326] on button "Save" at bounding box center [340, 330] width 39 height 18
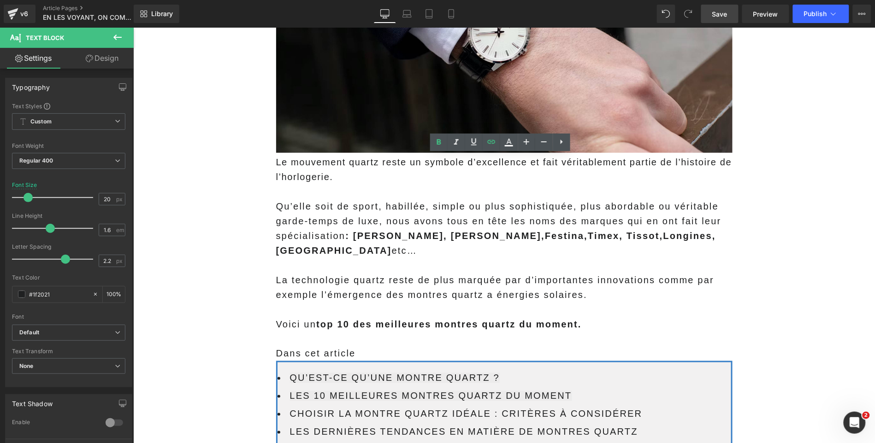
click at [724, 18] on span "Save" at bounding box center [719, 14] width 15 height 10
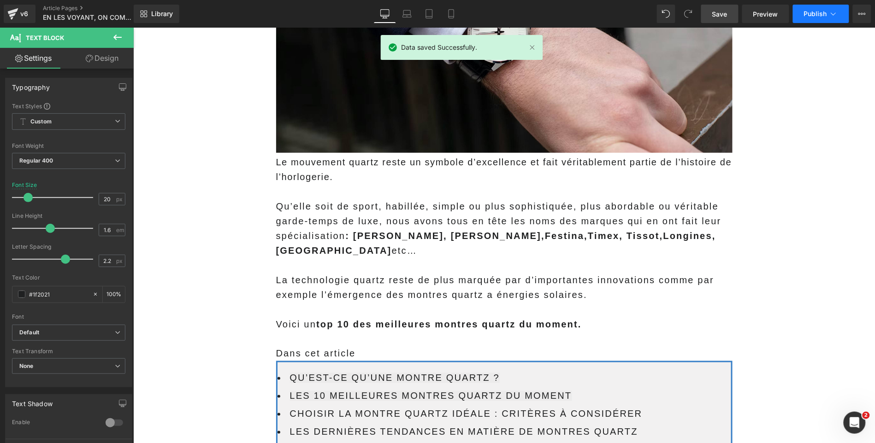
click at [824, 16] on span "Publish" at bounding box center [815, 13] width 23 height 7
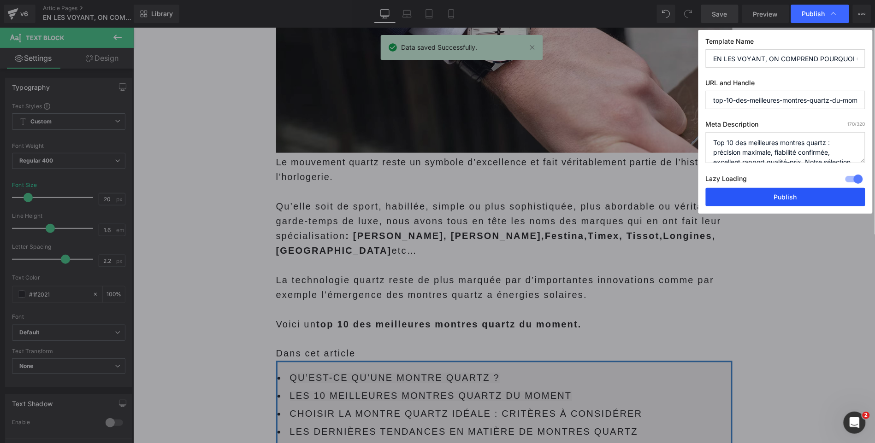
click at [773, 198] on button "Publish" at bounding box center [785, 197] width 159 height 18
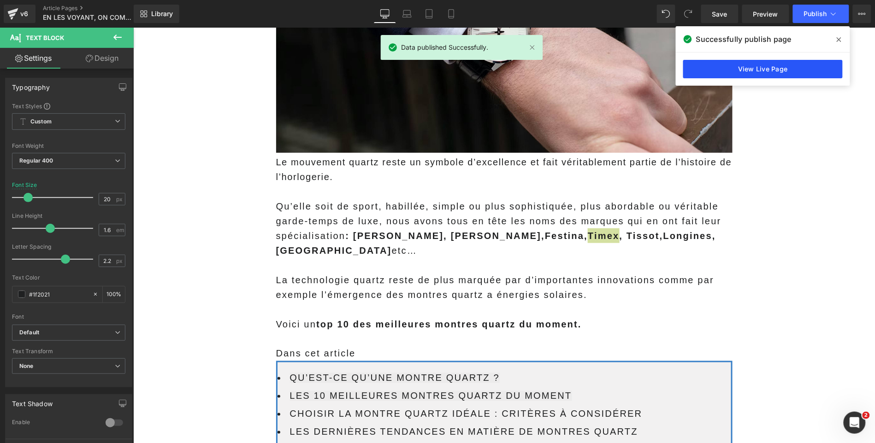
click at [783, 72] on link "View Live Page" at bounding box center [762, 69] width 159 height 18
